Goal: Transaction & Acquisition: Subscribe to service/newsletter

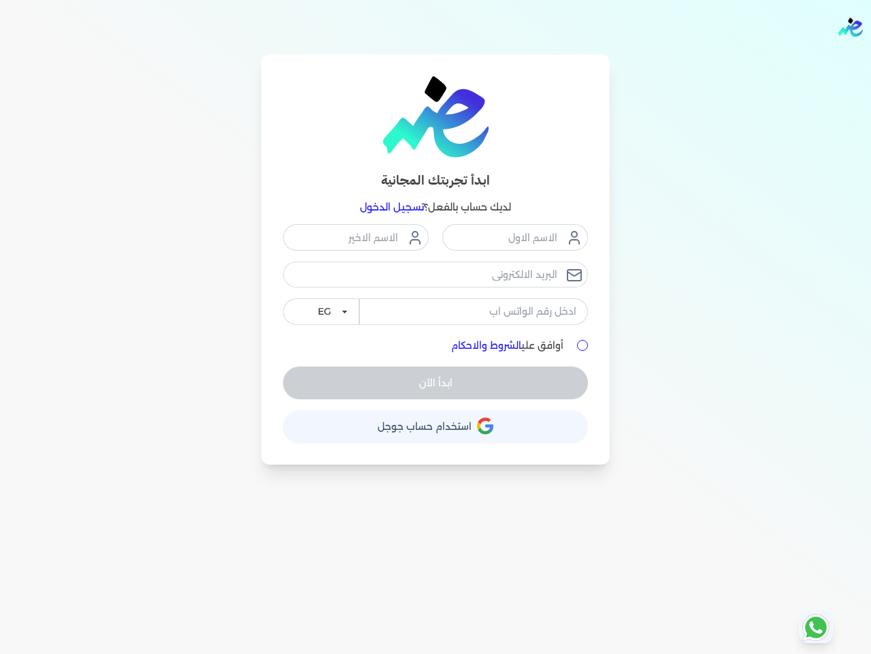
click at [436, 383] on div "ابدأ الآن" at bounding box center [435, 382] width 305 height 33
click at [436, 426] on span "استخدام حساب جوجل" at bounding box center [425, 426] width 94 height 10
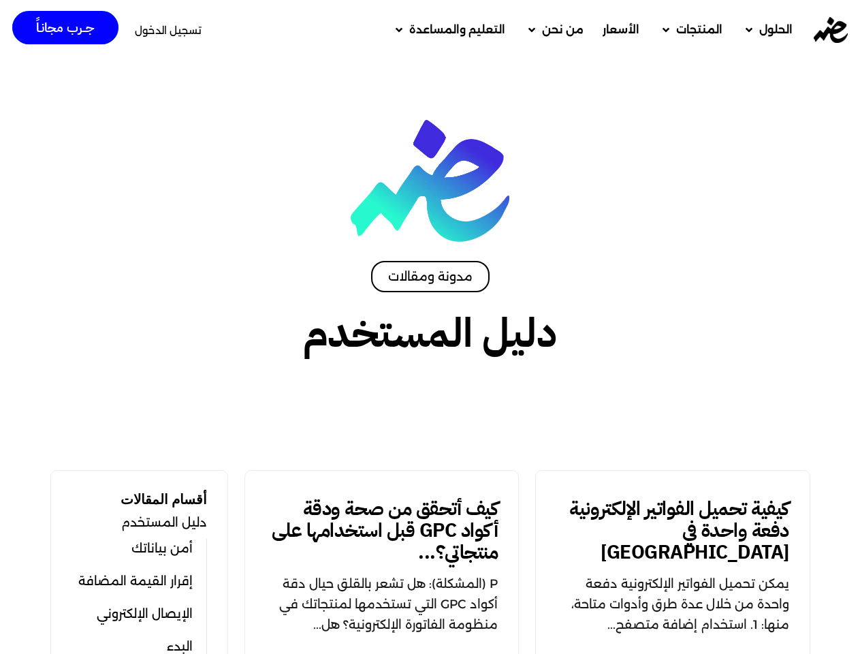
click at [767, 30] on span "الحلول" at bounding box center [775, 30] width 33 height 16
click at [690, 30] on span "المنتجات" at bounding box center [699, 30] width 46 height 16
click at [554, 30] on span "من نحن" at bounding box center [563, 30] width 42 height 16
click at [168, 30] on span "تسجيل الدخول" at bounding box center [168, 30] width 67 height 10
